Goal: Task Accomplishment & Management: Manage account settings

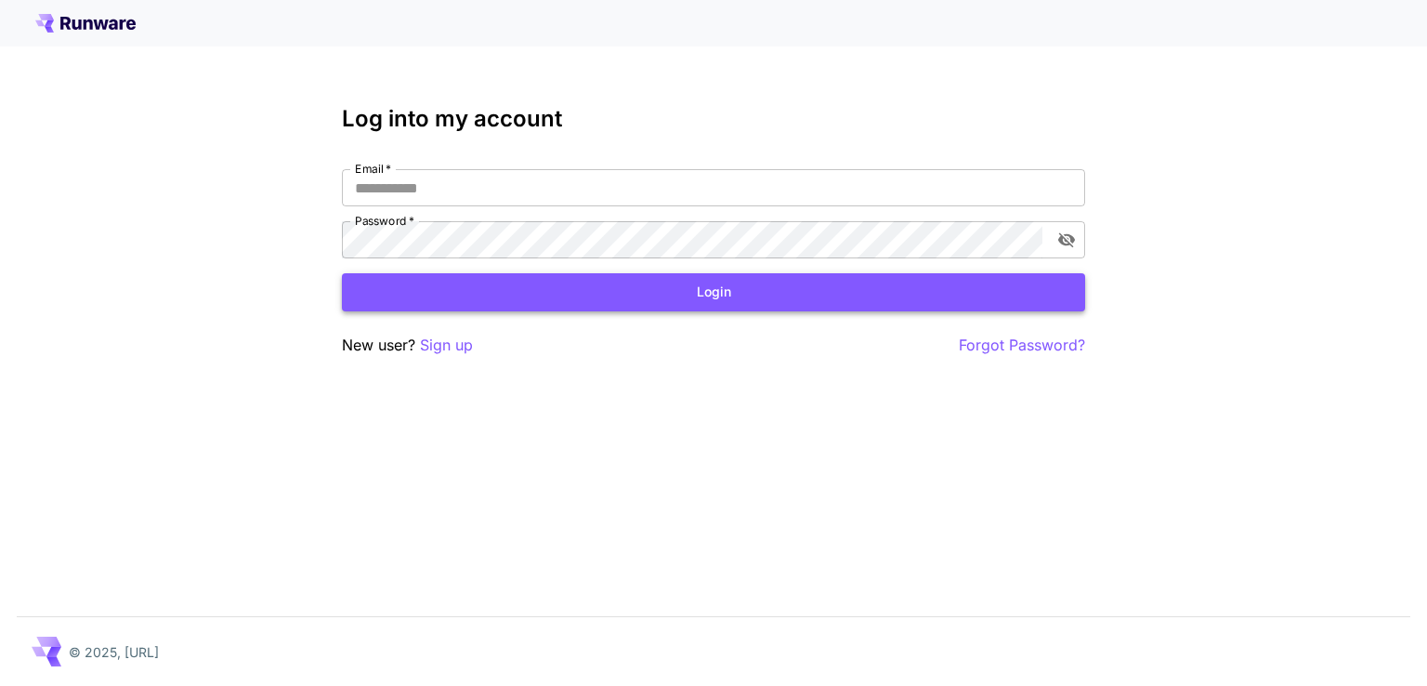
type input "**********"
click at [483, 299] on button "Login" at bounding box center [713, 292] width 743 height 38
